Goal: Information Seeking & Learning: Learn about a topic

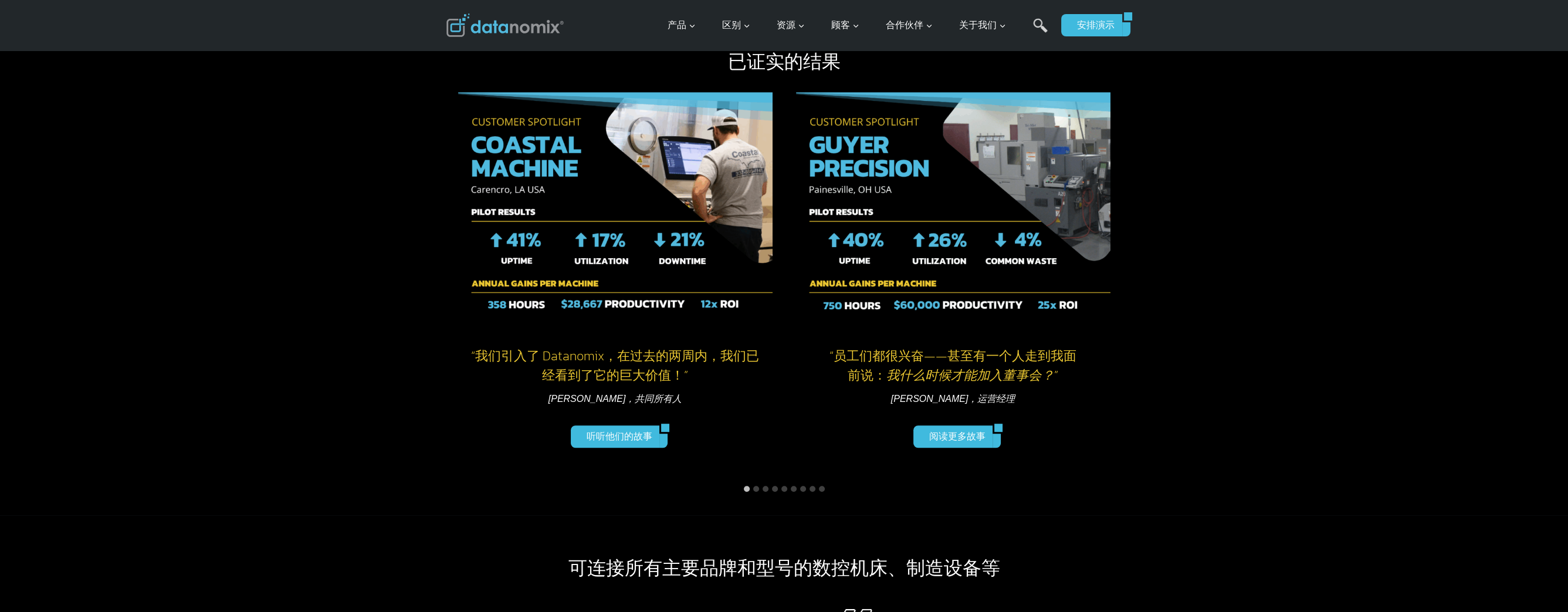
scroll to position [1233, 0]
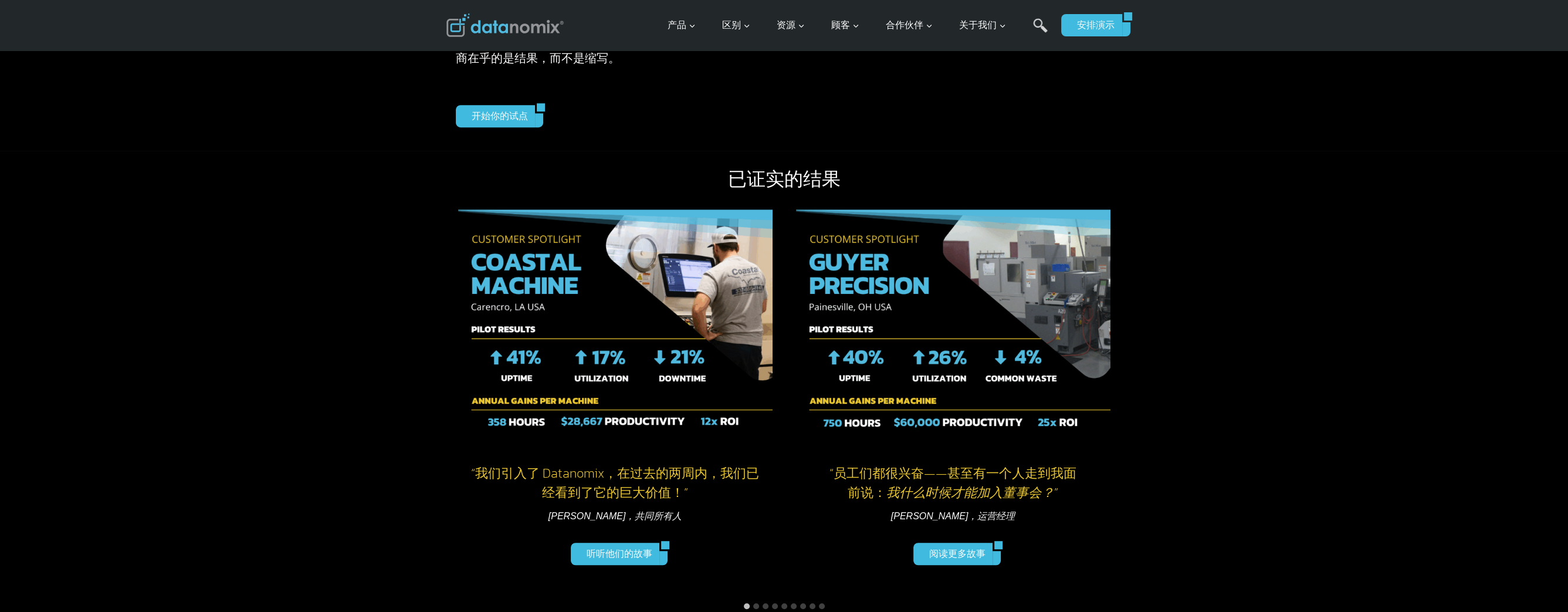
drag, startPoint x: 386, startPoint y: 223, endPoint x: 782, endPoint y: 450, distance: 456.4
click at [782, 450] on div "已证实的结果 “我们可以利用前一天的数据来更清楚地了解今天可以改进的地方。” 弗兰克·西尔斯，生产经理 阅读更多故事 “我想把商店里的所有东西都连接起来。” …" at bounding box center [784, 392] width 1568 height 482
click at [796, 471] on h4 "“员工们都很兴奋——甚至有一个人走到我面前说： 我什么时候才能加入董事会？ ”" at bounding box center [953, 483] width 315 height 39
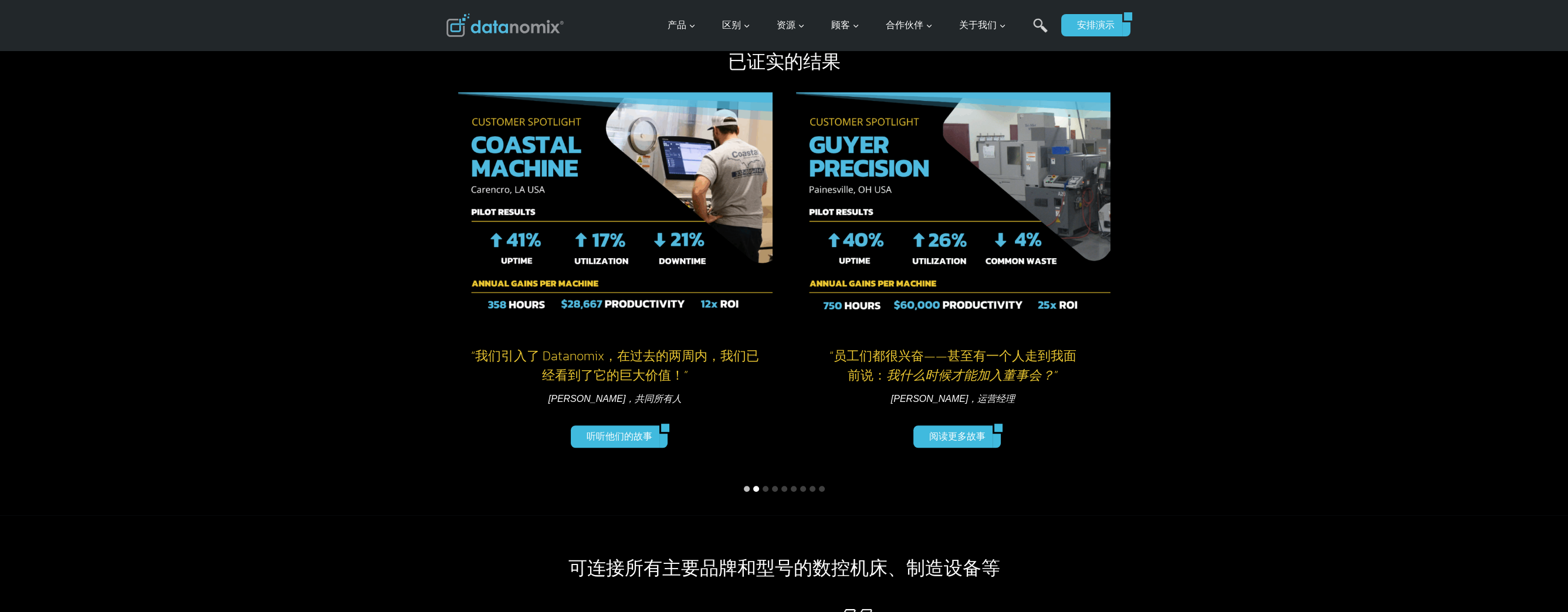
click at [758, 488] on button "转到幻灯片 2" at bounding box center [756, 489] width 6 height 6
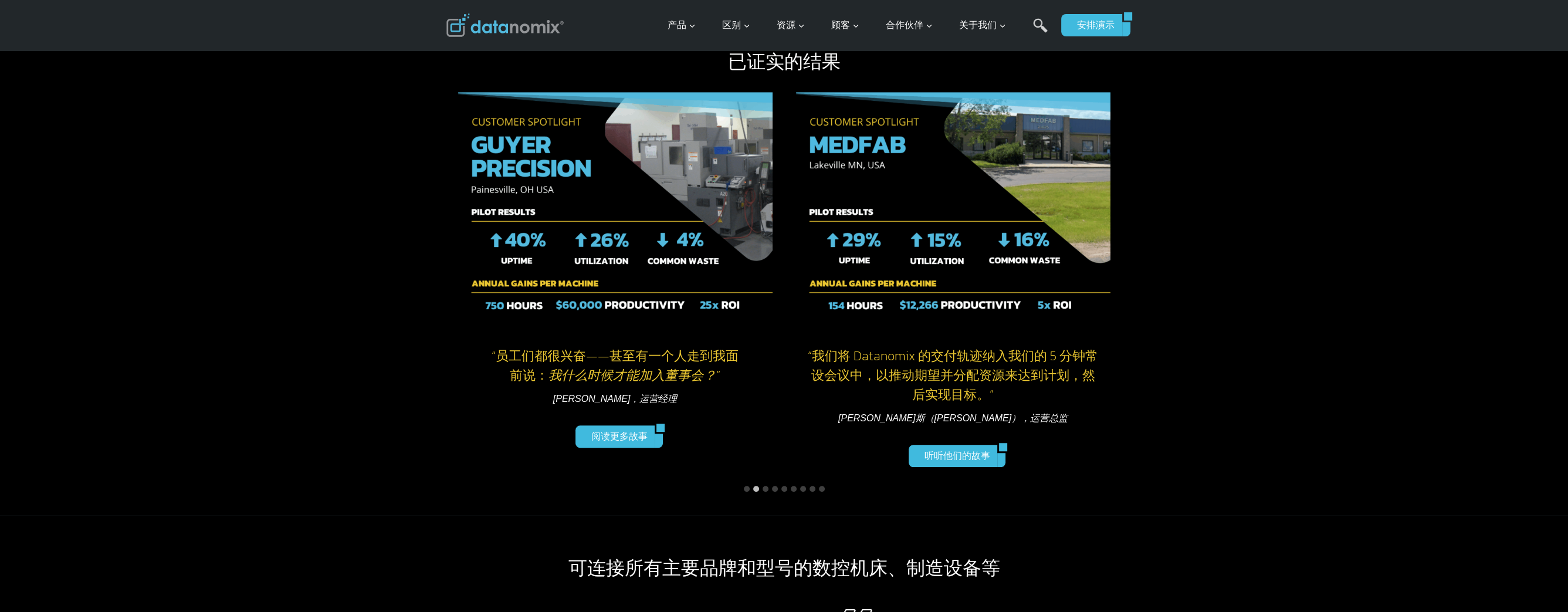
click at [768, 488] on li "选择要放映的幻灯片" at bounding box center [765, 488] width 9 height 9
click at [774, 486] on button "转至幻灯片 4" at bounding box center [775, 489] width 6 height 6
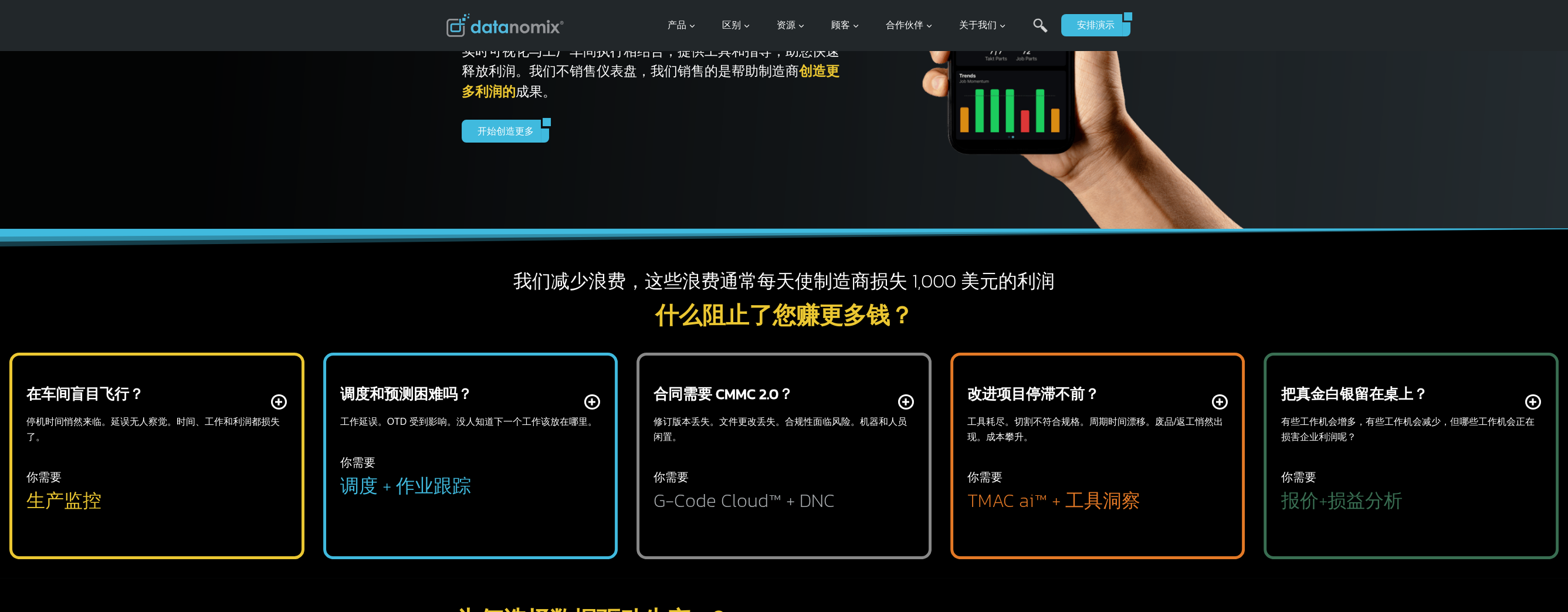
scroll to position [352, 0]
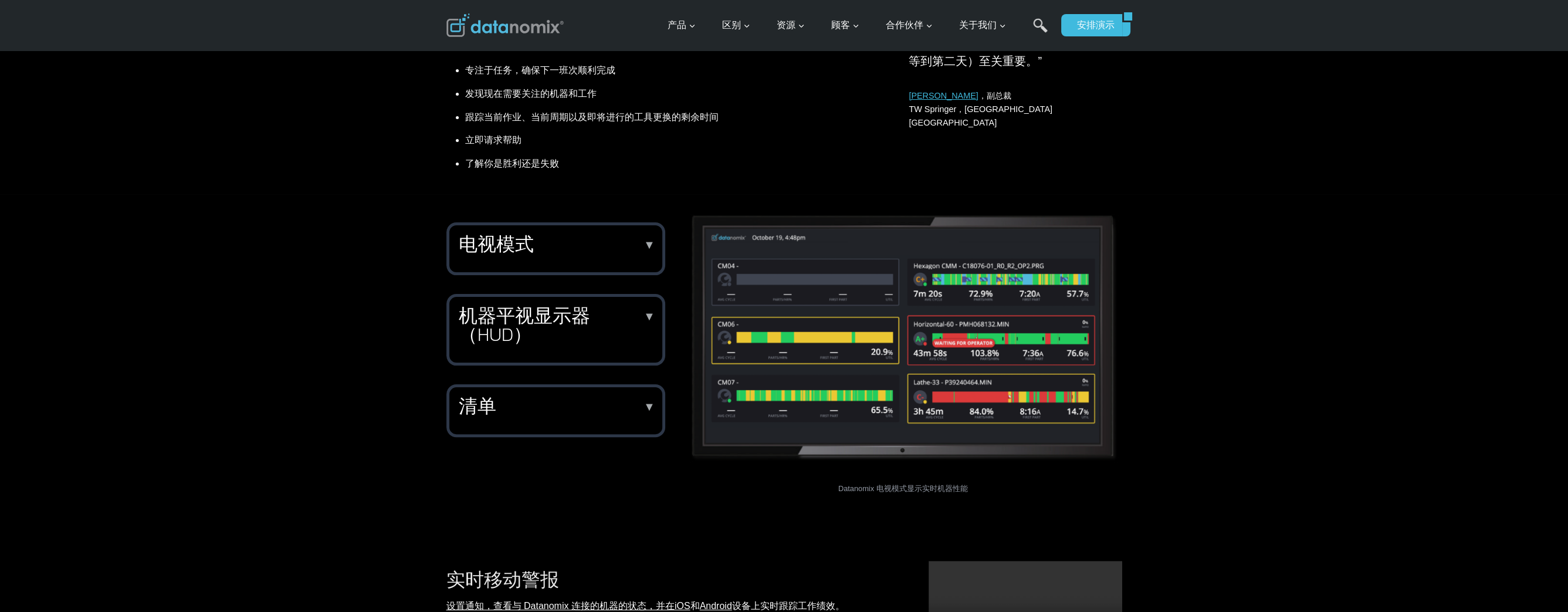
scroll to position [704, 0]
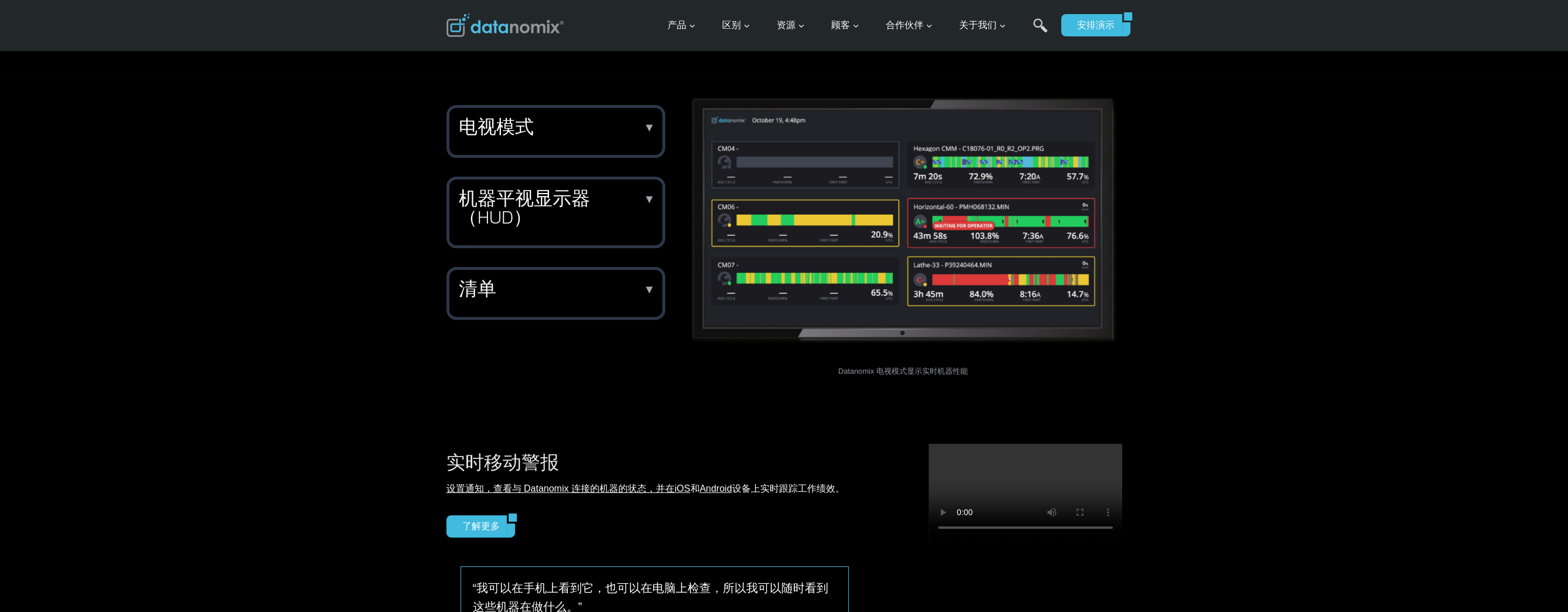
click at [653, 284] on font "▼" at bounding box center [649, 289] width 12 height 13
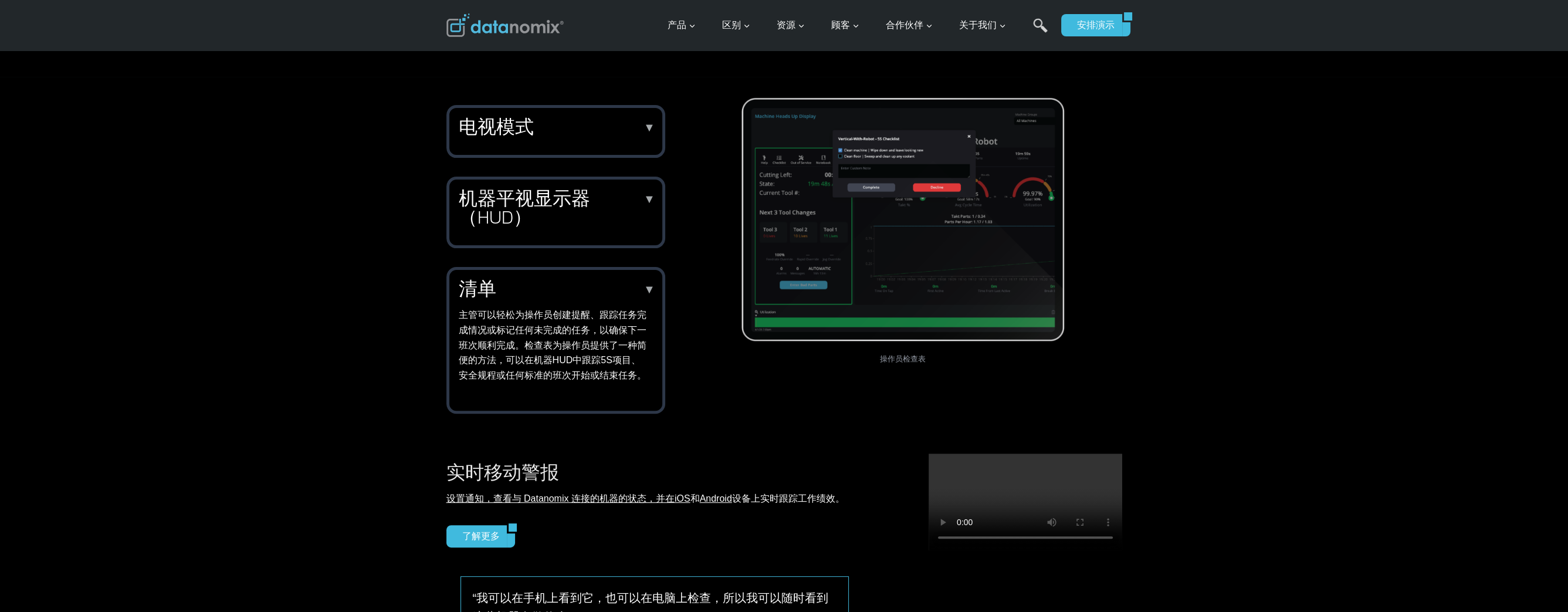
click at [657, 192] on div "机器平视显示器（HUD） ▼ Datanomix 机器 HUD 为您的操作员提供全面的可视性。通过实时反馈性能与计划的对比、停机时间以及即将发生的干预措施（例…" at bounding box center [555, 213] width 219 height 72
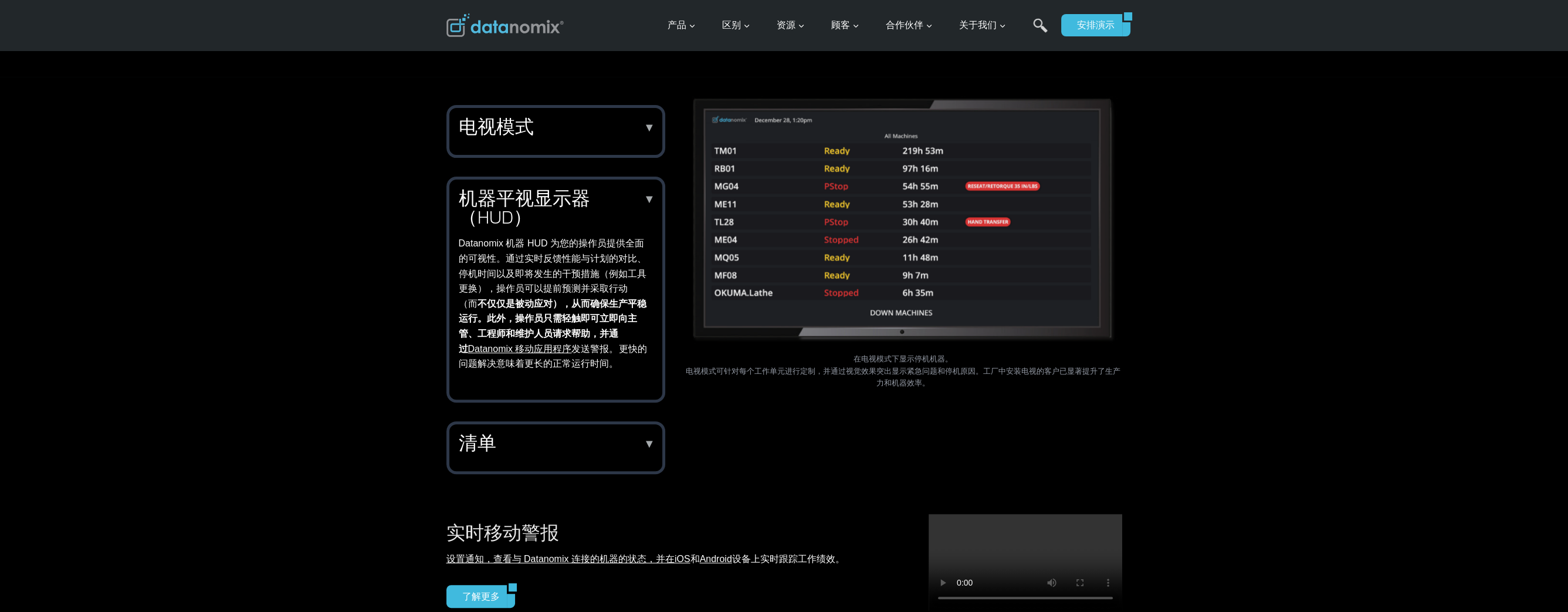
click at [659, 132] on div "电视模式 ▼ 车间安装电视，即可创建一个实时可视、可问责关键指标的指挥中心。Datanomix 电视模式可按工作单元进行配置，并可定制视觉效果，提醒您哪些部件…" at bounding box center [555, 132] width 219 height 53
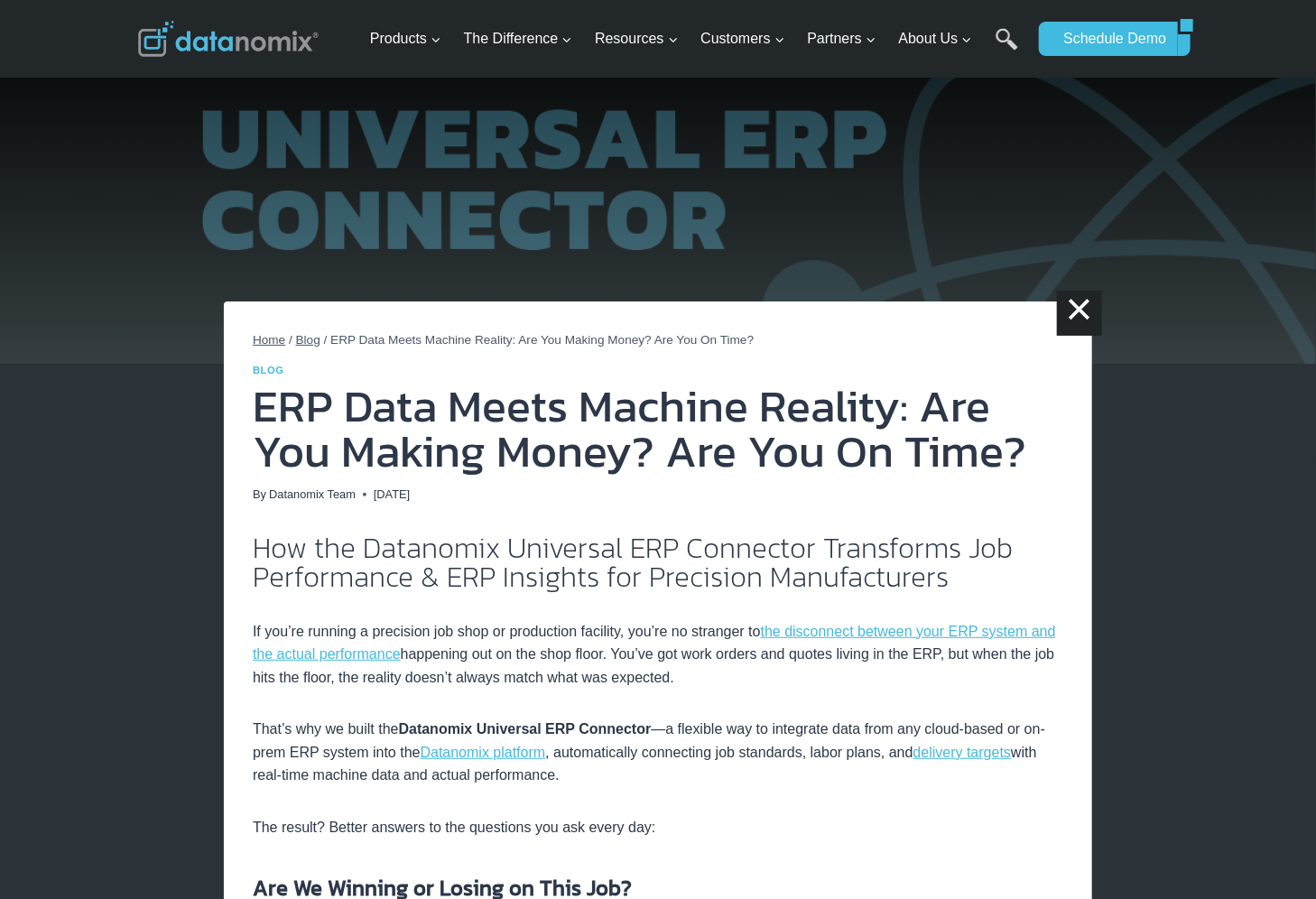
click at [798, 184] on img at bounding box center [658, 182] width 1316 height 363
